Goal: Check status: Check status

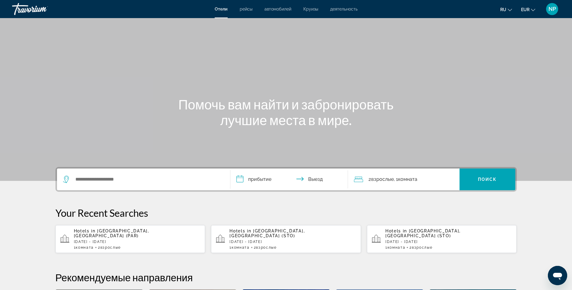
click at [553, 8] on span "NP" at bounding box center [552, 9] width 8 height 6
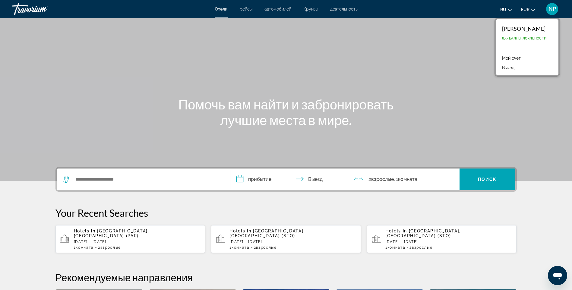
click at [509, 59] on link "Мой счет" at bounding box center [511, 58] width 25 height 8
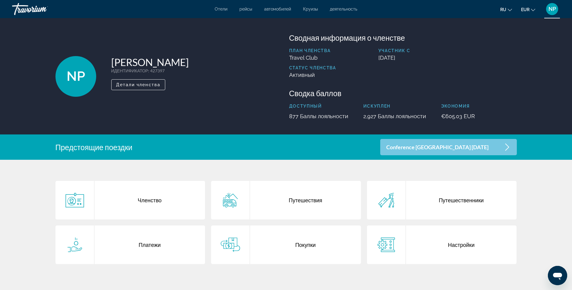
click at [315, 204] on div "Путешествия" at bounding box center [305, 200] width 111 height 39
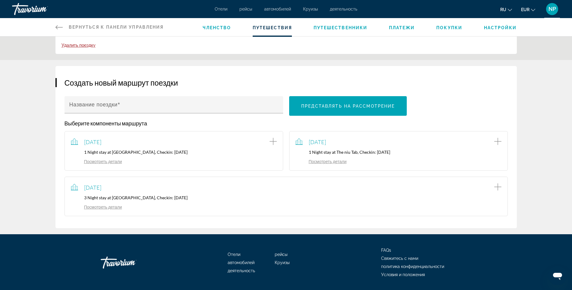
scroll to position [60, 0]
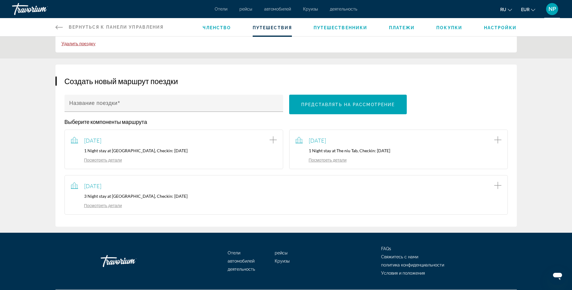
click at [117, 203] on link "Посмотреть детали" at bounding box center [96, 205] width 51 height 5
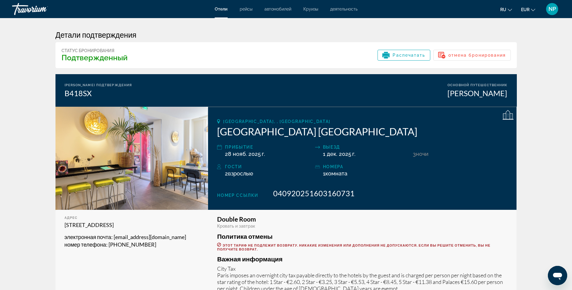
click at [546, 115] on app-hotel-booking-confirmation "Детали подтверждения Статус бронирования Подтвержденный Распечатать отмена брон…" at bounding box center [286, 187] width 572 height 339
